Goal: Information Seeking & Learning: Find specific fact

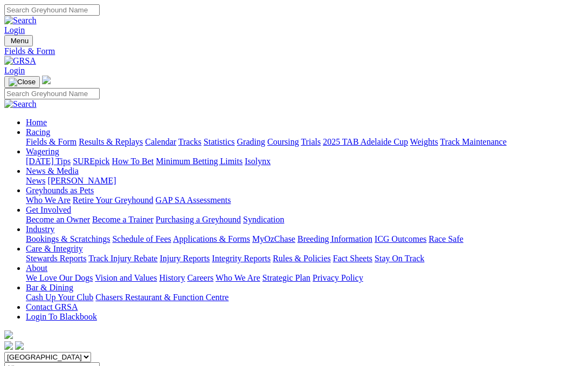
click at [139, 137] on link "Results & Replays" at bounding box center [111, 141] width 64 height 9
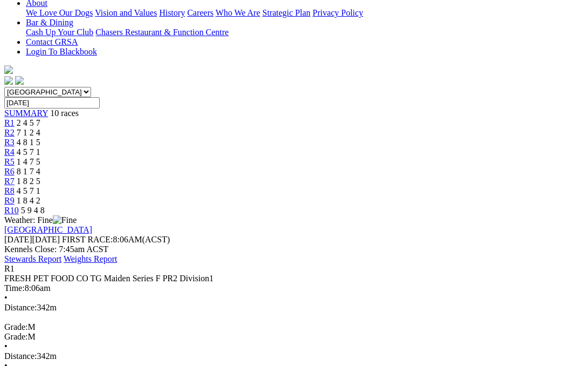
scroll to position [259, 0]
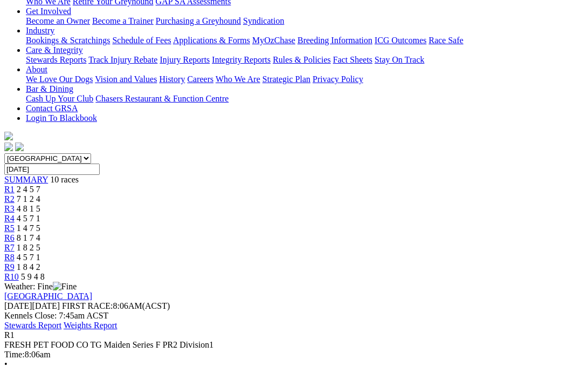
scroll to position [93, 0]
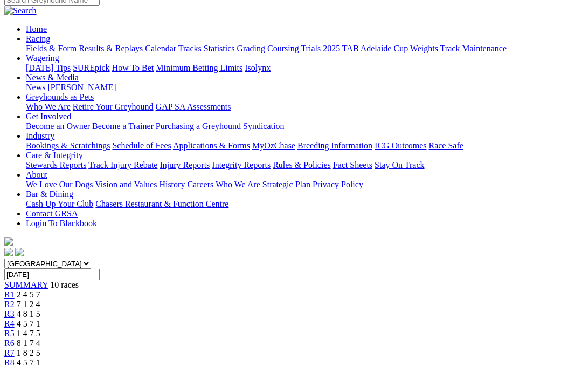
click at [15, 299] on span "R2" at bounding box center [9, 303] width 10 height 9
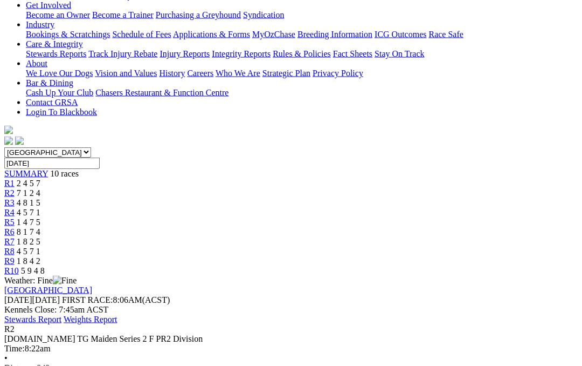
scroll to position [205, 0]
